Goal: Task Accomplishment & Management: Manage account settings

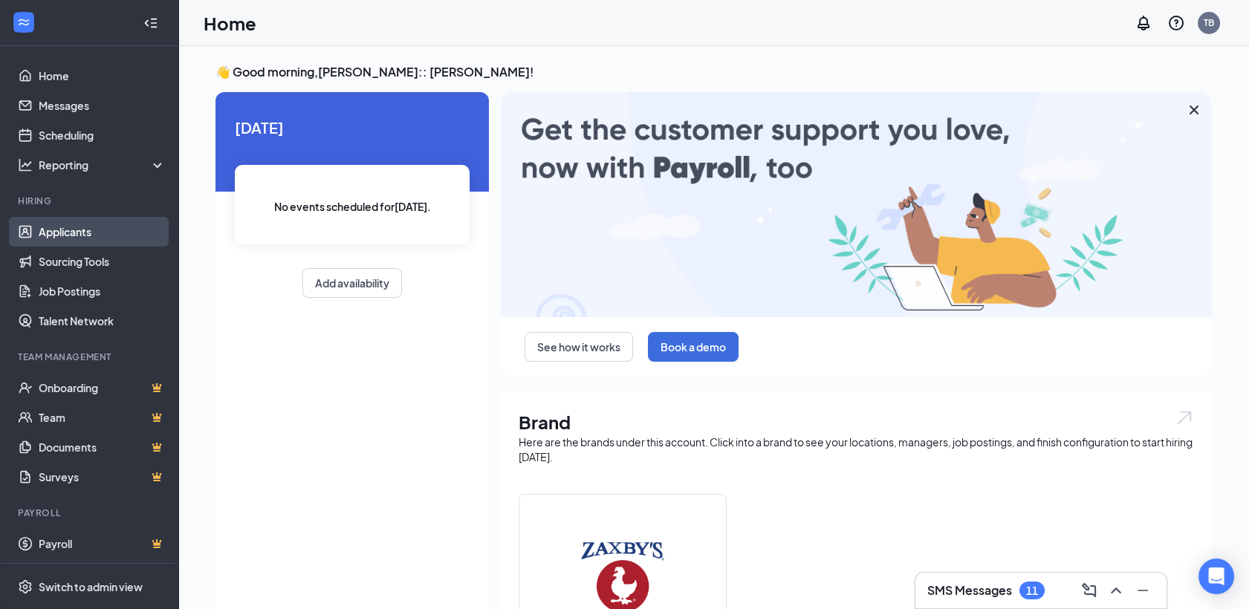
click at [65, 240] on link "Applicants" at bounding box center [102, 232] width 127 height 30
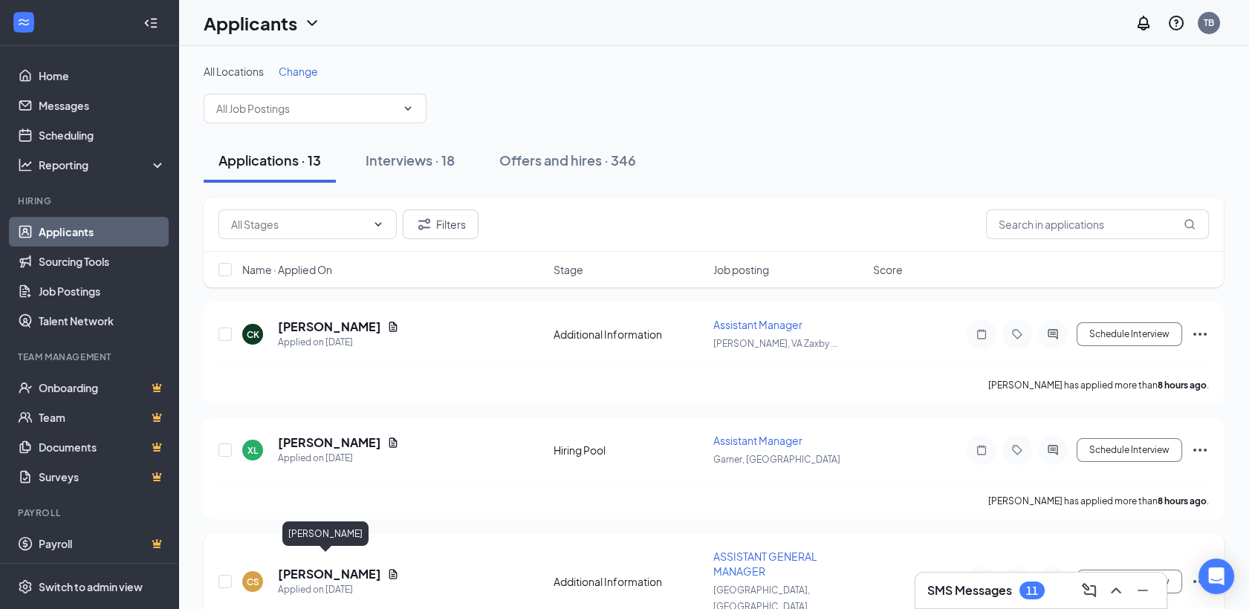
click at [322, 567] on h5 "[PERSON_NAME]" at bounding box center [329, 574] width 103 height 16
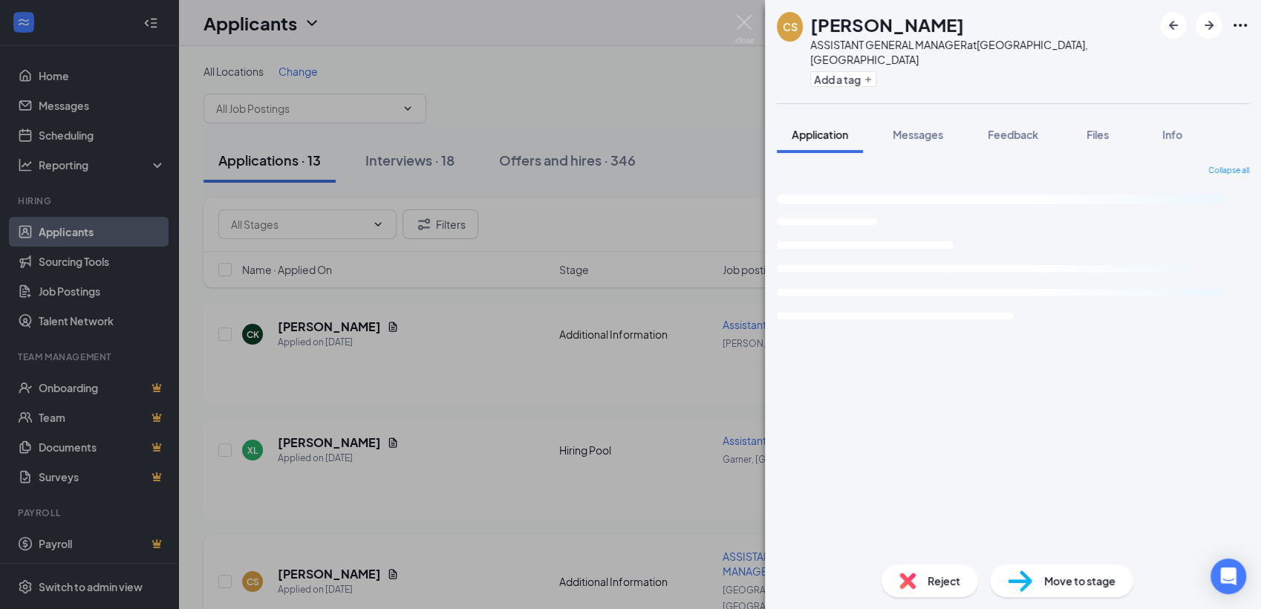
click at [322, 567] on div "[PERSON_NAME] [PERSON_NAME] ASSISTANT GENERAL MANAGER at [GEOGRAPHIC_DATA], [GE…" at bounding box center [630, 304] width 1261 height 609
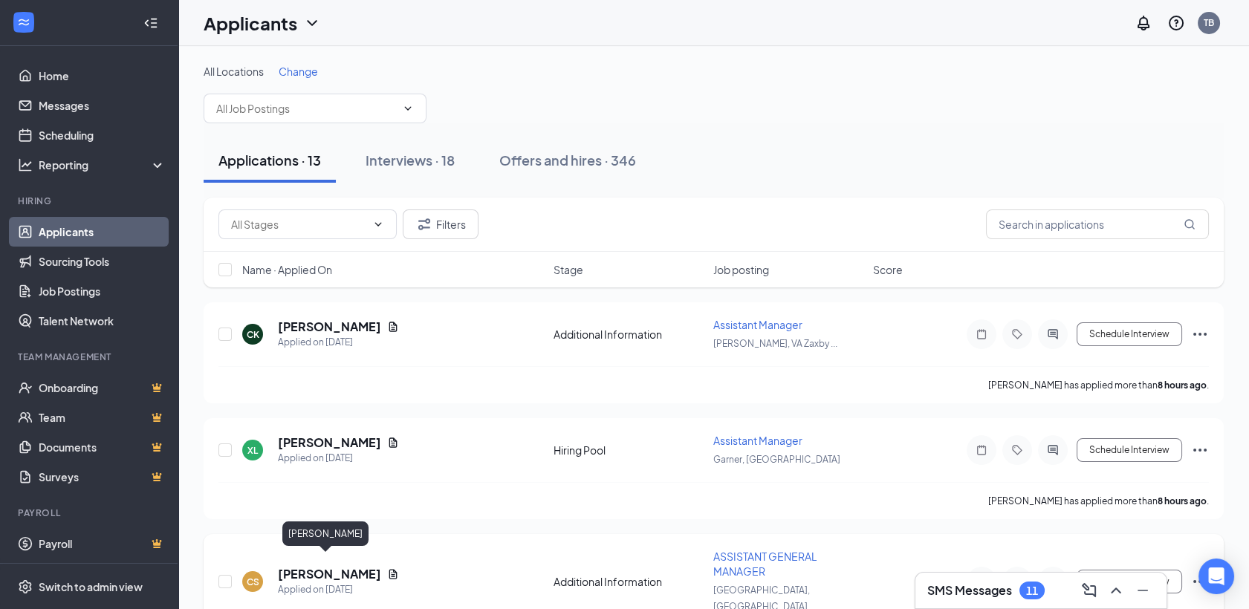
click at [306, 568] on h5 "[PERSON_NAME]" at bounding box center [329, 574] width 103 height 16
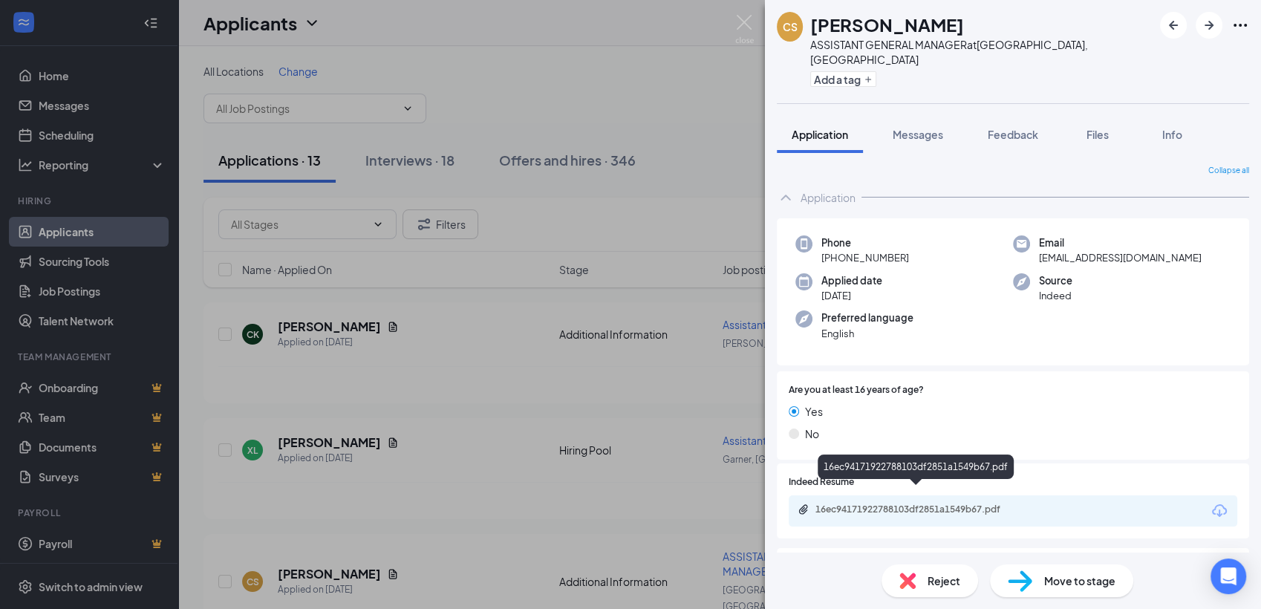
click at [879, 504] on div "16ec94171922788103df2851a1549b67.pdf" at bounding box center [920, 510] width 208 height 12
